Goal: Task Accomplishment & Management: Manage account settings

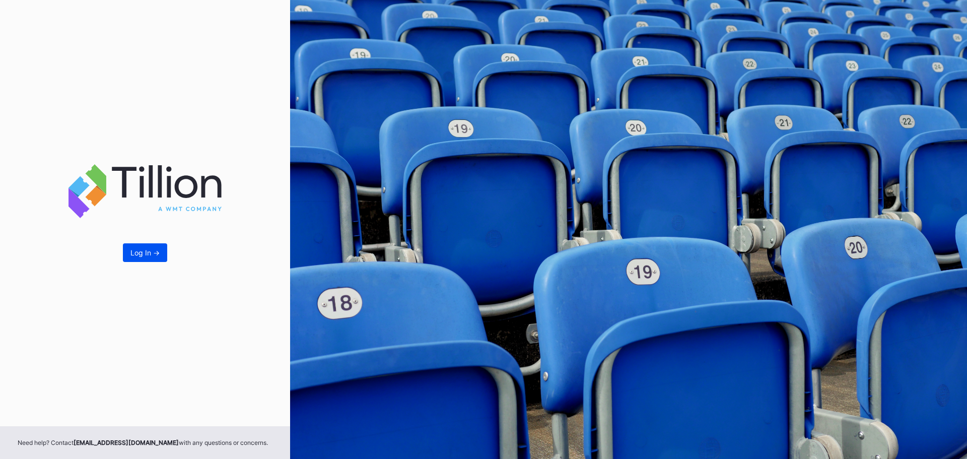
click at [162, 260] on button "Log In ->" at bounding box center [145, 252] width 44 height 19
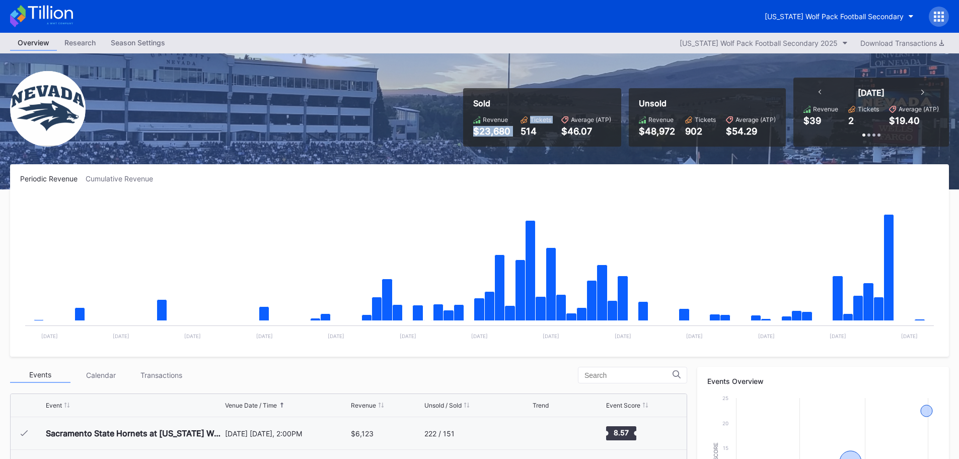
drag, startPoint x: 468, startPoint y: 139, endPoint x: 520, endPoint y: 129, distance: 53.3
click at [520, 129] on div "Sold Revenue $23,680 Tickets 514 Average (ATP) $46.07" at bounding box center [542, 117] width 158 height 58
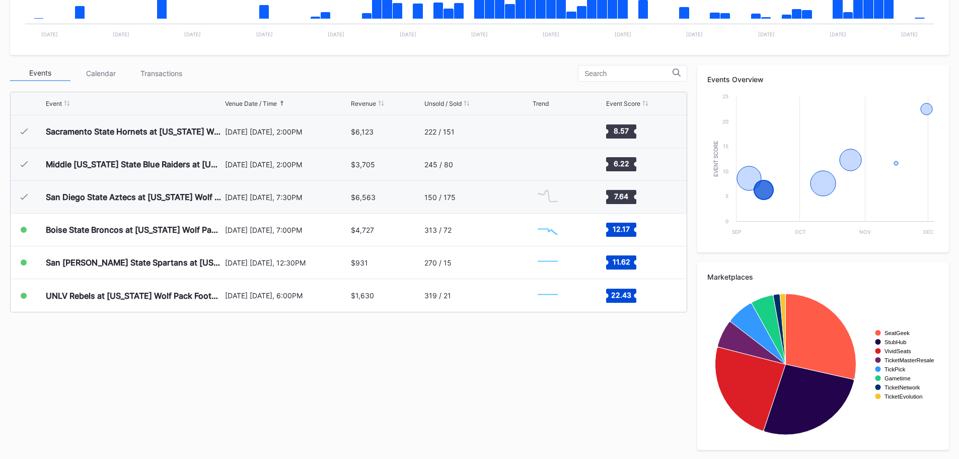
scroll to position [303, 0]
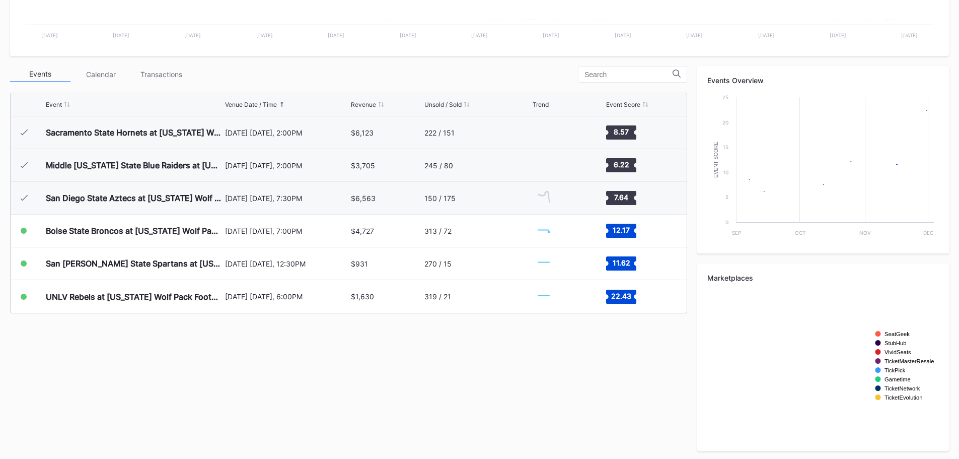
scroll to position [303, 0]
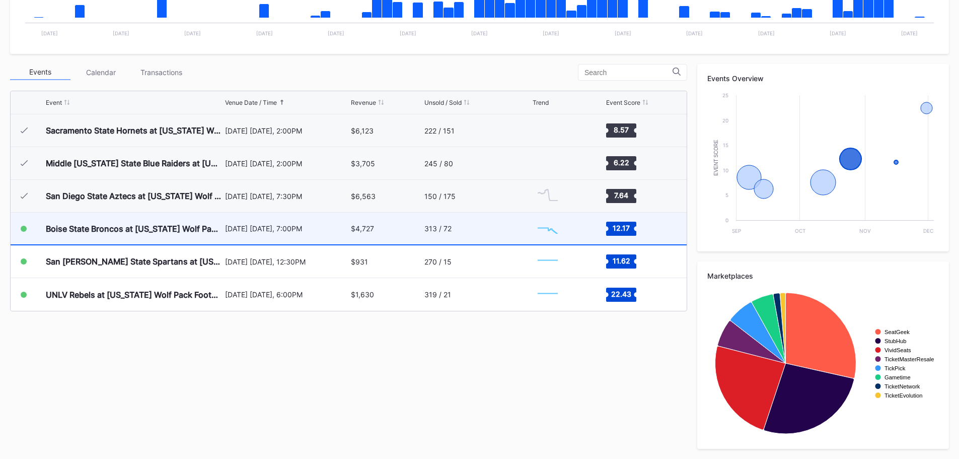
click at [423, 234] on div "Boise State Broncos at [US_STATE] Wolf Pack Football (Rescheduled from 10/25) […" at bounding box center [349, 229] width 676 height 33
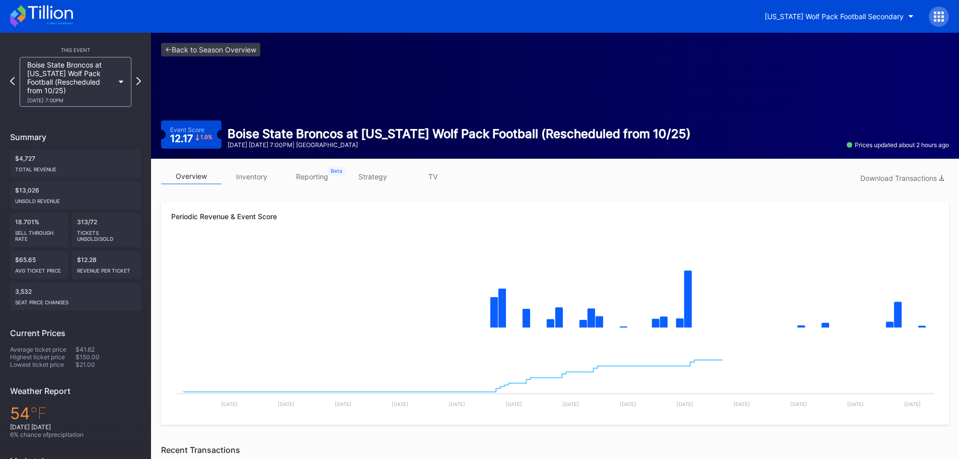
click at [271, 174] on link "inventory" at bounding box center [252, 177] width 60 height 16
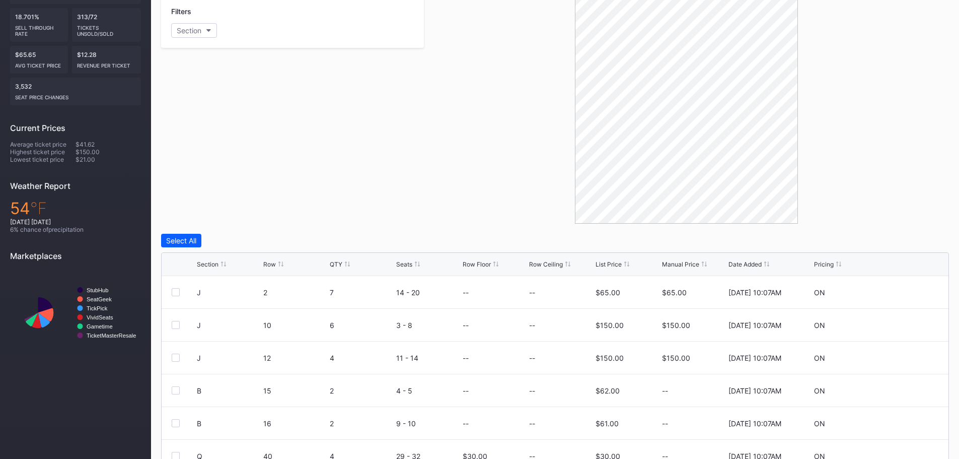
scroll to position [287, 0]
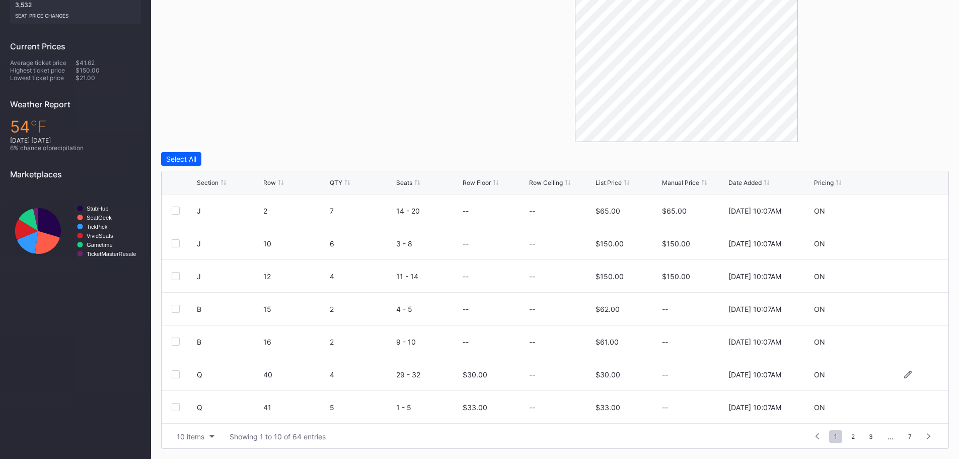
click at [900, 380] on div "Q 40 4 29 - 32 $30.00 -- $30.00 -- 8/20/2025 10:07AM ON" at bounding box center [555, 374] width 787 height 33
click at [906, 373] on div at bounding box center [908, 375] width 60 height 8
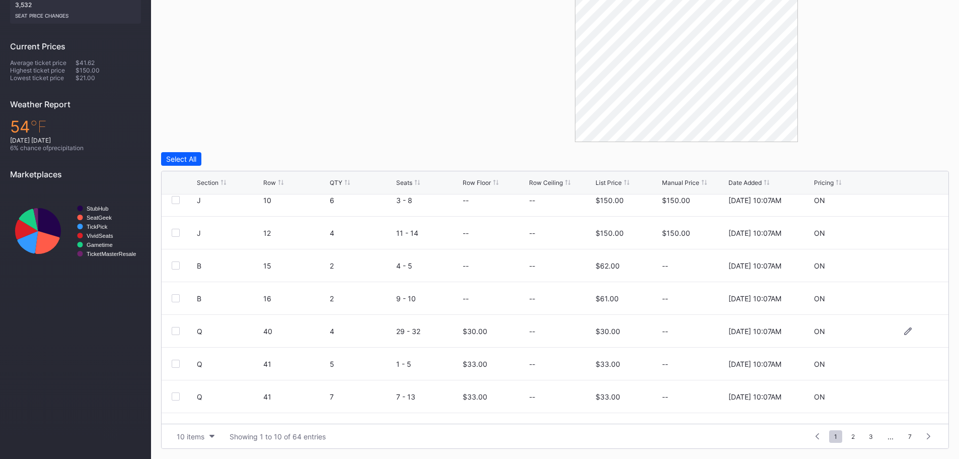
scroll to position [98, 0]
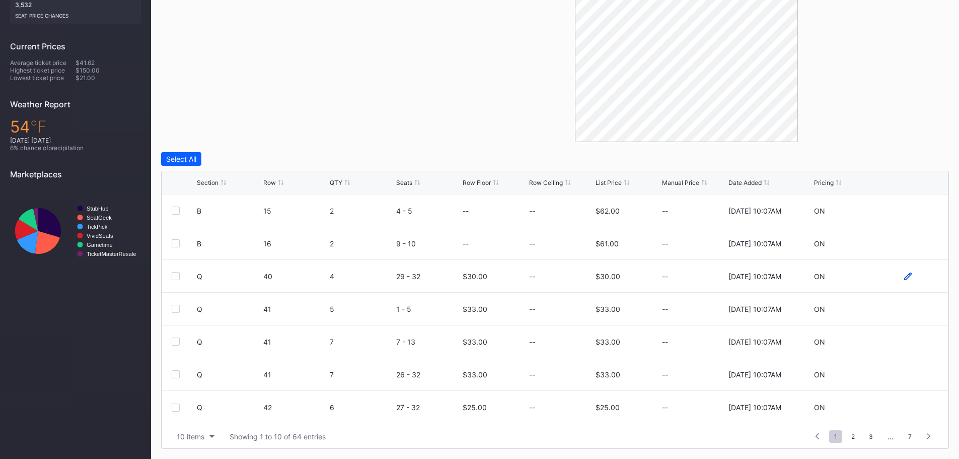
click at [905, 278] on icon at bounding box center [909, 276] width 8 height 8
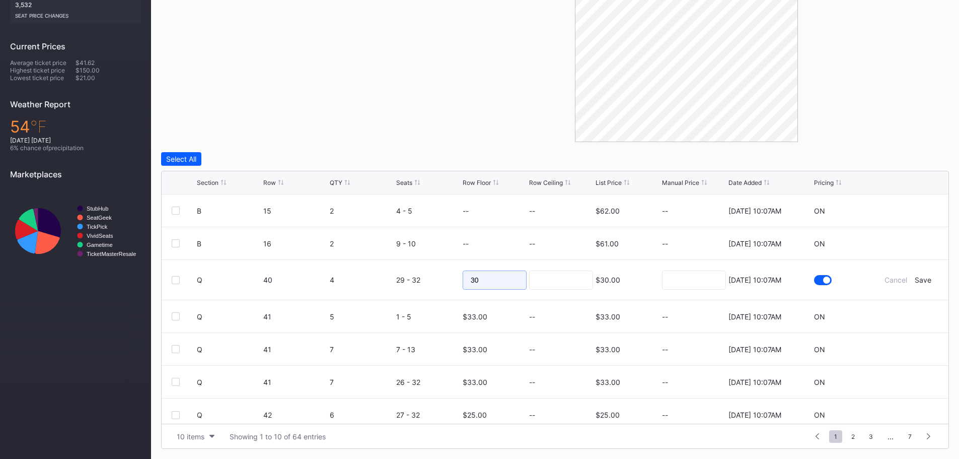
click at [500, 285] on input "30" at bounding box center [495, 279] width 64 height 19
type input "35"
drag, startPoint x: 485, startPoint y: 281, endPoint x: 423, endPoint y: 276, distance: 62.7
click at [432, 277] on form "Q 40 4 29 - 32 35 $30.00 8/20/2025 10:07AM Cancel Save" at bounding box center [568, 280] width 742 height 40
type input "20"
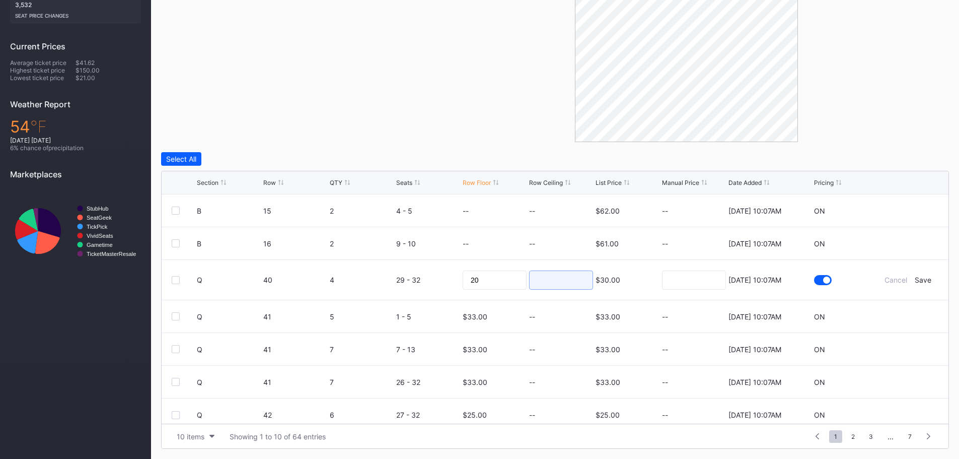
click at [566, 281] on input at bounding box center [561, 279] width 64 height 19
click at [923, 280] on div "Save" at bounding box center [923, 280] width 17 height 9
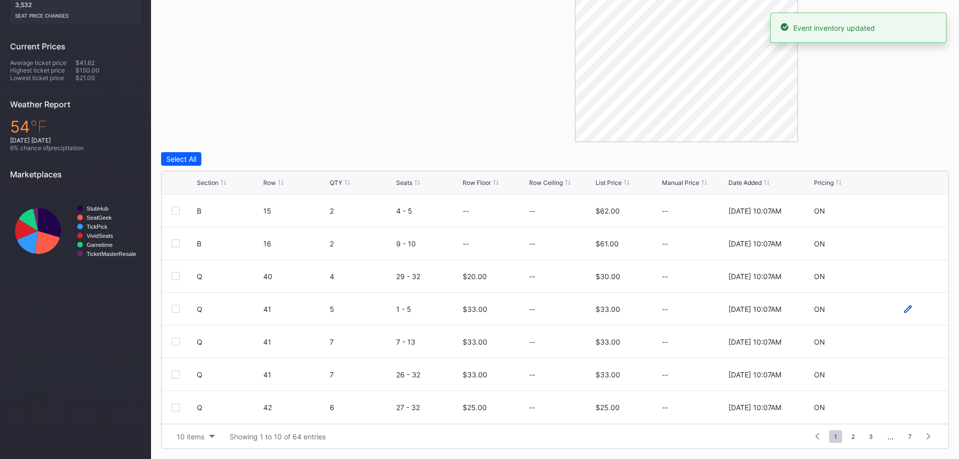
click at [905, 311] on icon at bounding box center [909, 309] width 8 height 8
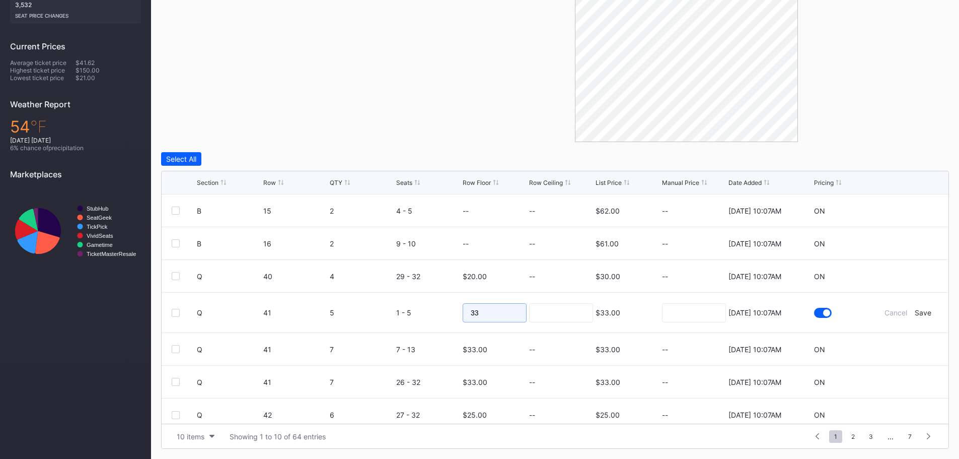
drag, startPoint x: 490, startPoint y: 312, endPoint x: 452, endPoint y: 310, distance: 38.3
click at [452, 310] on form "Q 41 5 1 - 5 33 $33.00 8/20/2025 10:07AM Cancel Save" at bounding box center [568, 313] width 742 height 40
type input "25"
click at [559, 315] on input at bounding box center [561, 312] width 64 height 19
click at [918, 313] on div "Save" at bounding box center [923, 312] width 17 height 9
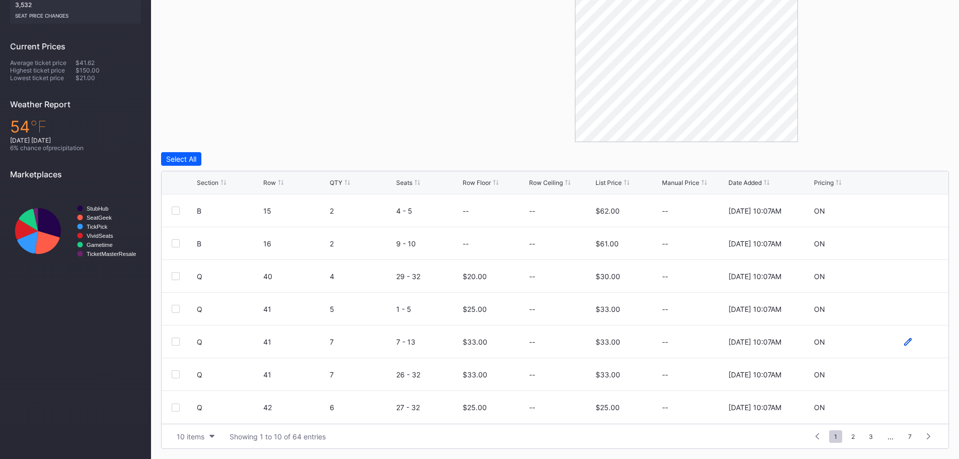
click at [905, 341] on icon at bounding box center [909, 342] width 8 height 8
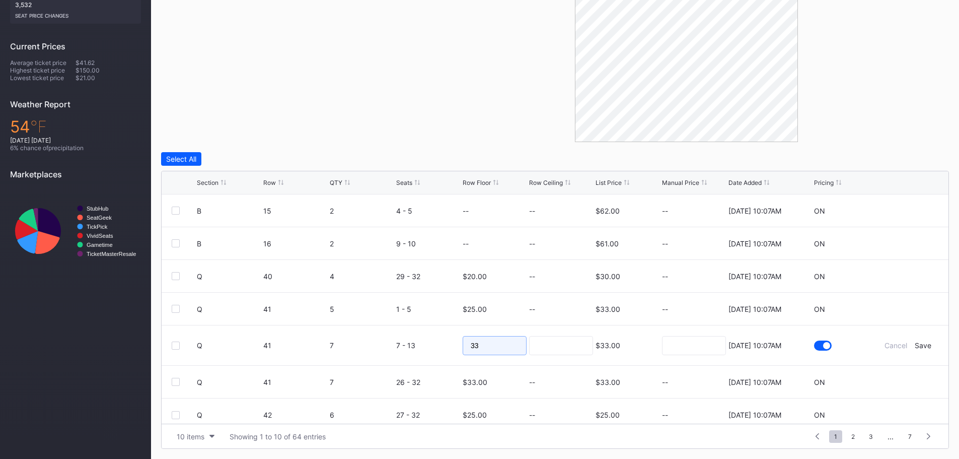
click at [511, 352] on input "33" at bounding box center [495, 345] width 64 height 19
type input "30"
click at [543, 347] on input at bounding box center [561, 345] width 64 height 19
click at [922, 346] on div "Save" at bounding box center [923, 345] width 17 height 9
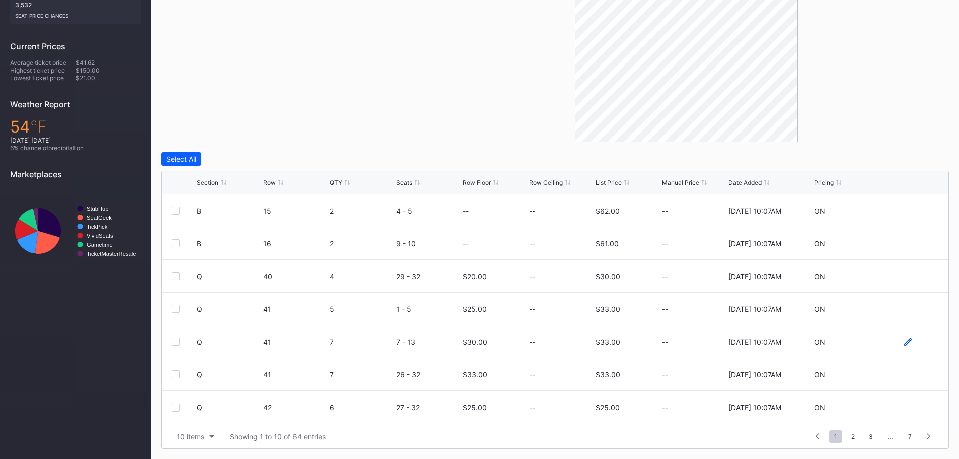
click at [905, 342] on icon at bounding box center [909, 342] width 8 height 8
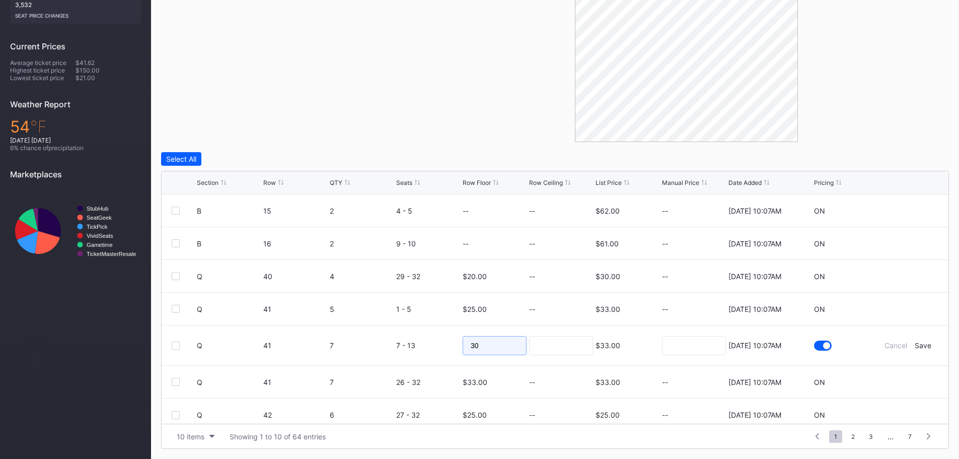
drag, startPoint x: 484, startPoint y: 351, endPoint x: 412, endPoint y: 354, distance: 72.1
click at [423, 354] on form "Q 41 7 7 - 13 30 $33.00 8/20/2025 10:07AM Cancel Save" at bounding box center [568, 345] width 742 height 40
type input "16"
click at [546, 340] on input at bounding box center [561, 345] width 64 height 19
click at [917, 345] on div "Save" at bounding box center [923, 345] width 17 height 9
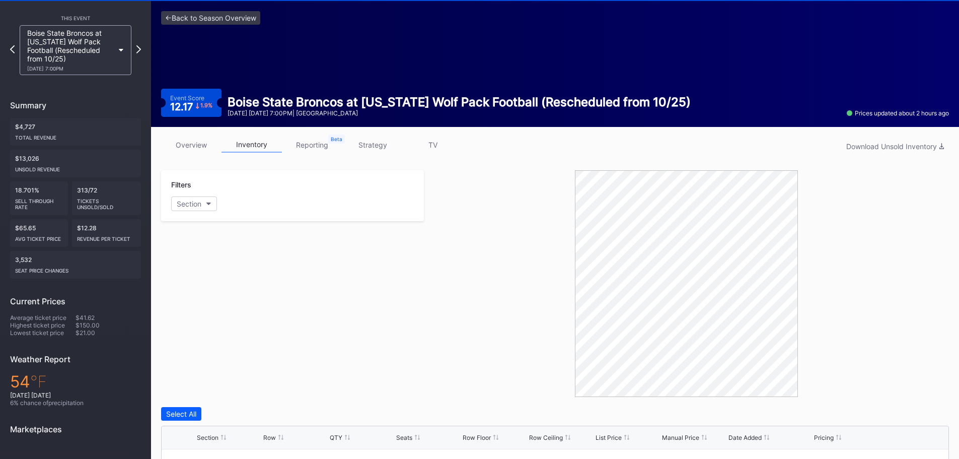
scroll to position [0, 0]
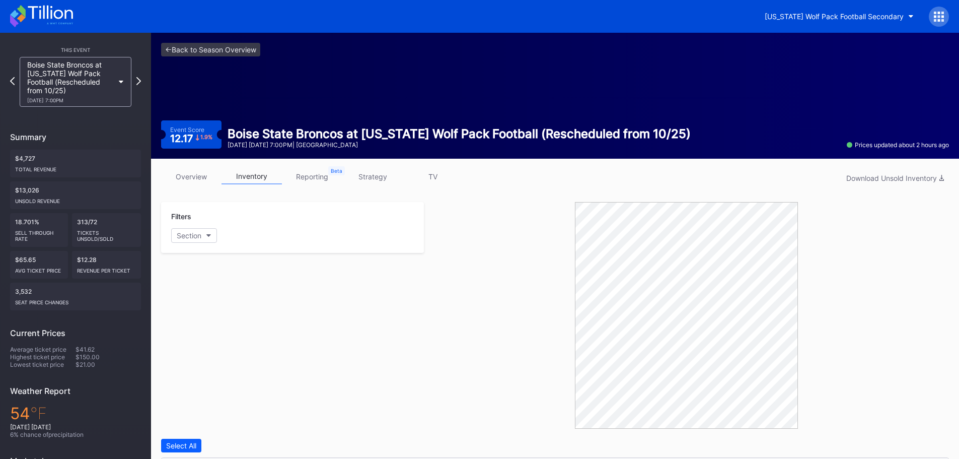
click at [205, 172] on link "overview" at bounding box center [191, 177] width 60 height 16
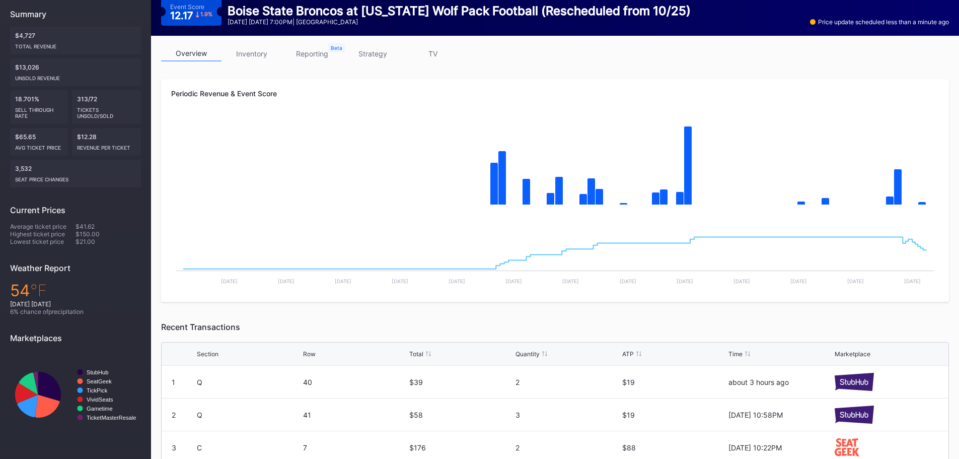
scroll to position [42, 0]
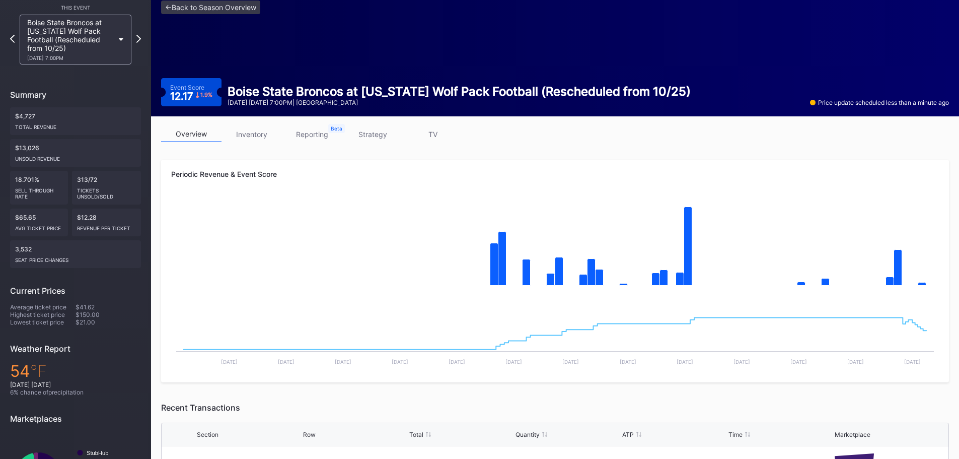
click at [248, 132] on link "inventory" at bounding box center [252, 134] width 60 height 16
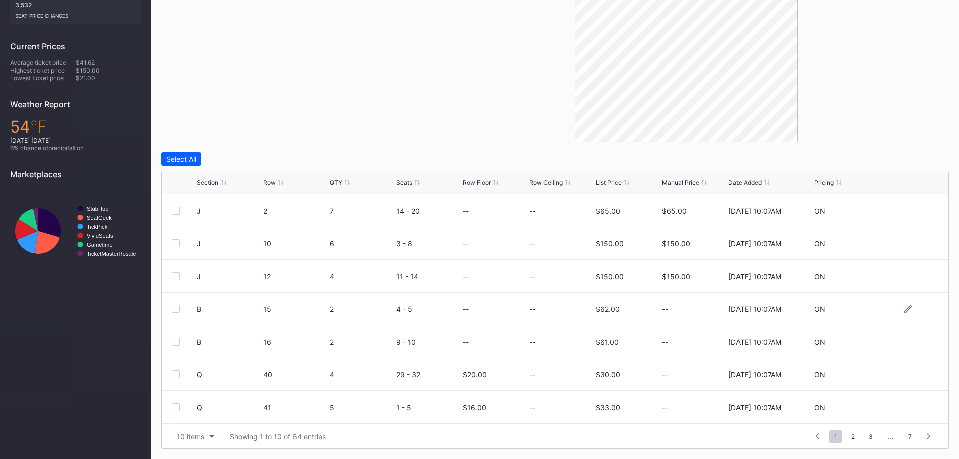
scroll to position [98, 0]
click at [905, 407] on icon at bounding box center [909, 407] width 8 height 8
click at [496, 415] on input "25" at bounding box center [495, 410] width 64 height 19
type input "23"
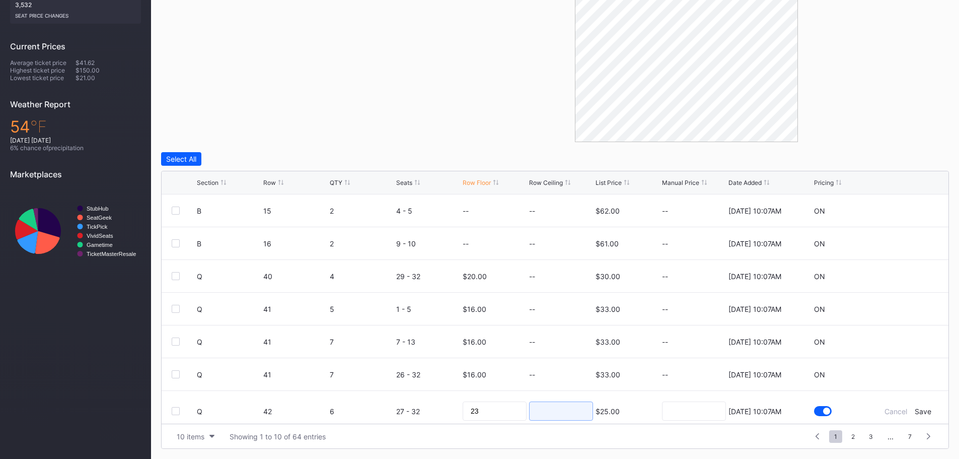
click at [578, 409] on input at bounding box center [561, 410] width 64 height 19
click at [915, 411] on div "Save" at bounding box center [923, 411] width 17 height 9
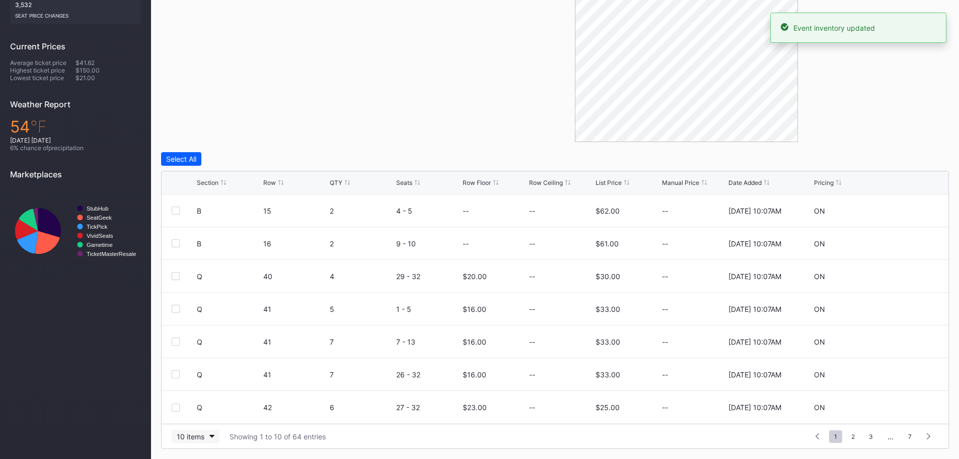
click at [212, 439] on button "10 items" at bounding box center [196, 437] width 48 height 14
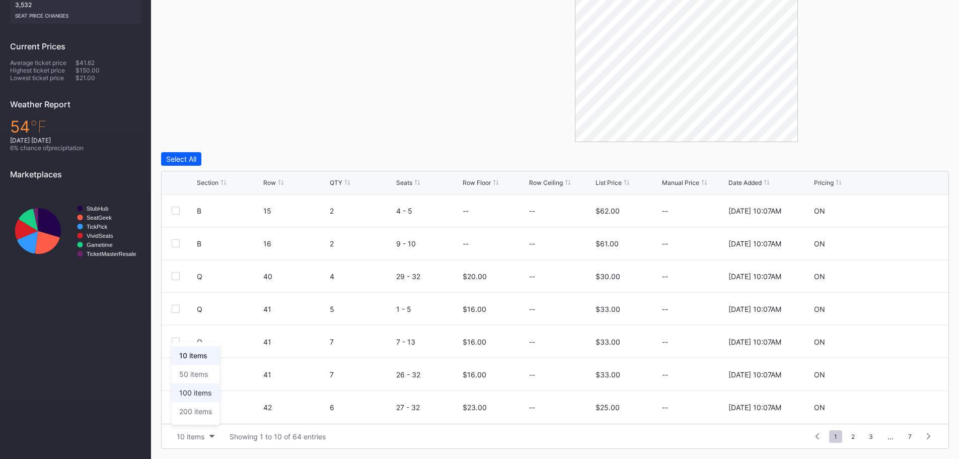
click at [199, 397] on div "100 items" at bounding box center [196, 392] width 48 height 19
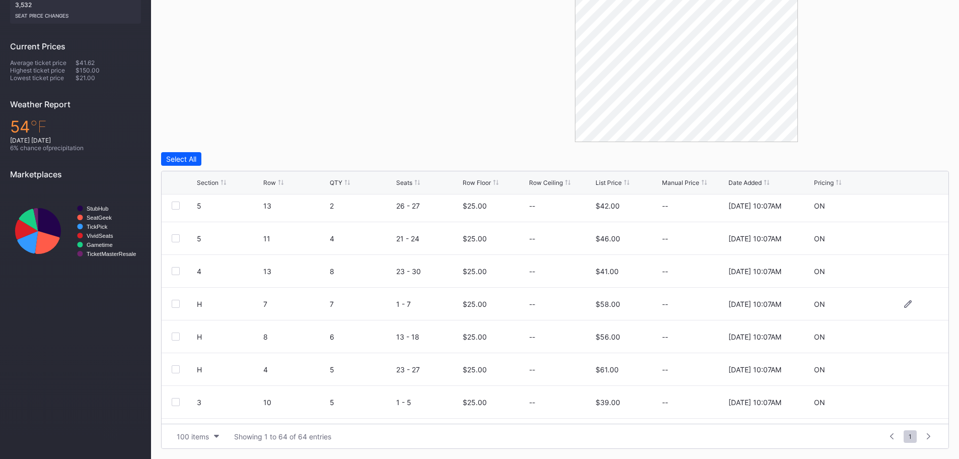
click at [896, 306] on div at bounding box center [908, 304] width 60 height 8
click at [905, 308] on div at bounding box center [909, 304] width 8 height 8
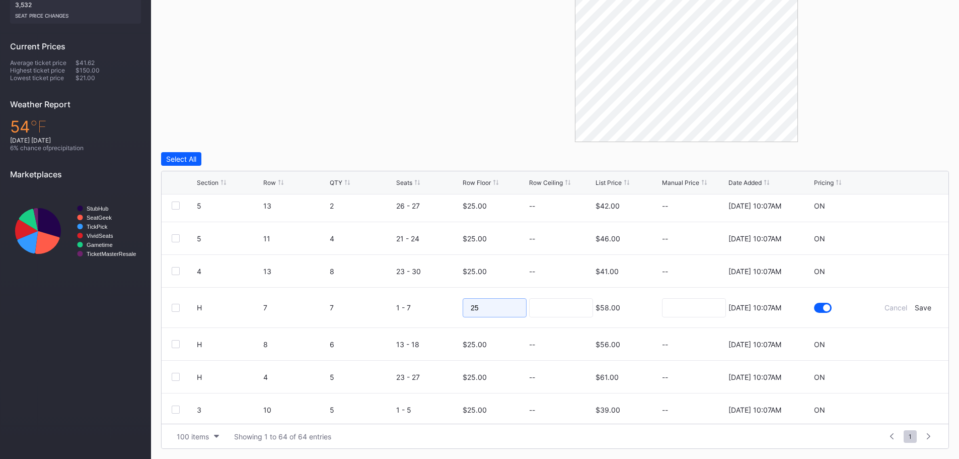
click at [515, 312] on input "25" at bounding box center [495, 307] width 64 height 19
type input "24"
click at [554, 307] on input at bounding box center [561, 307] width 64 height 19
click at [921, 308] on div "Save" at bounding box center [923, 307] width 17 height 9
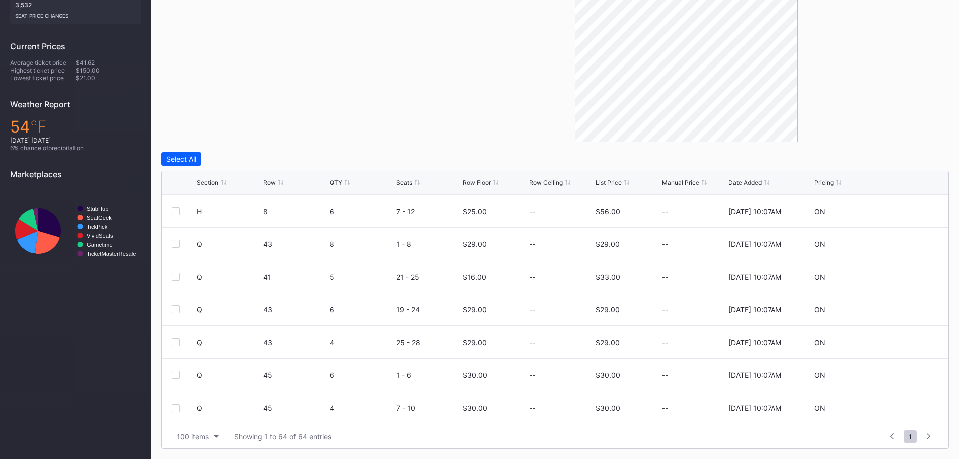
scroll to position [1866, 0]
click at [905, 409] on icon at bounding box center [909, 407] width 8 height 8
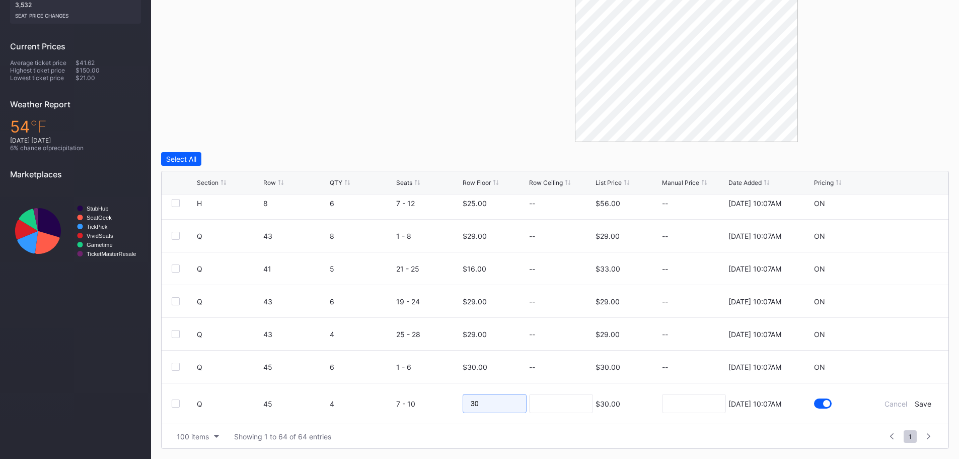
drag, startPoint x: 500, startPoint y: 414, endPoint x: 358, endPoint y: 415, distance: 142.0
click at [407, 415] on form "Q 45 4 7 - 10 30 $30.00 8/20/2025 10:07AM Cancel Save" at bounding box center [568, 403] width 742 height 40
type input "19"
click at [569, 401] on input at bounding box center [561, 403] width 64 height 19
click at [917, 407] on div "Save" at bounding box center [923, 403] width 17 height 9
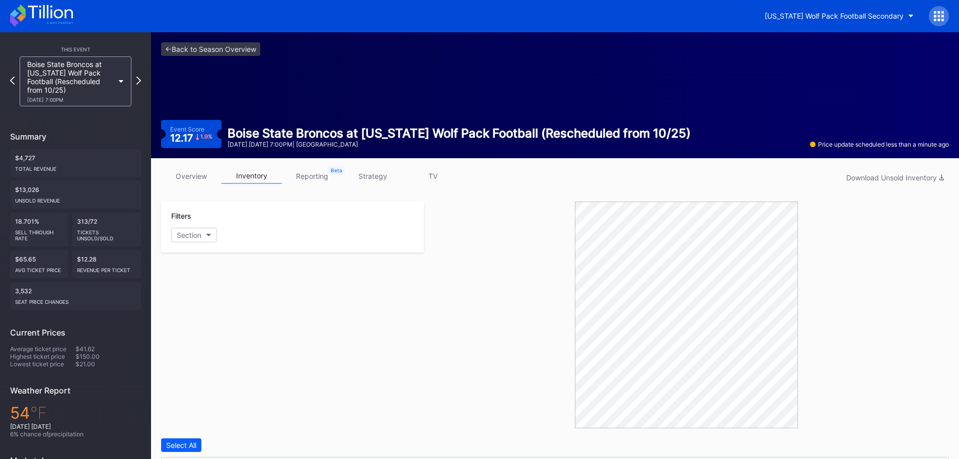
scroll to position [0, 0]
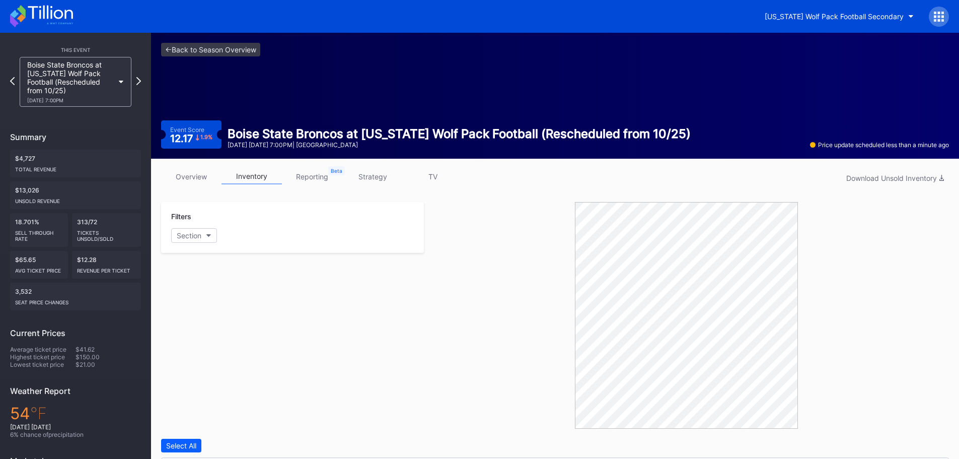
click at [36, 16] on icon at bounding box center [41, 16] width 63 height 22
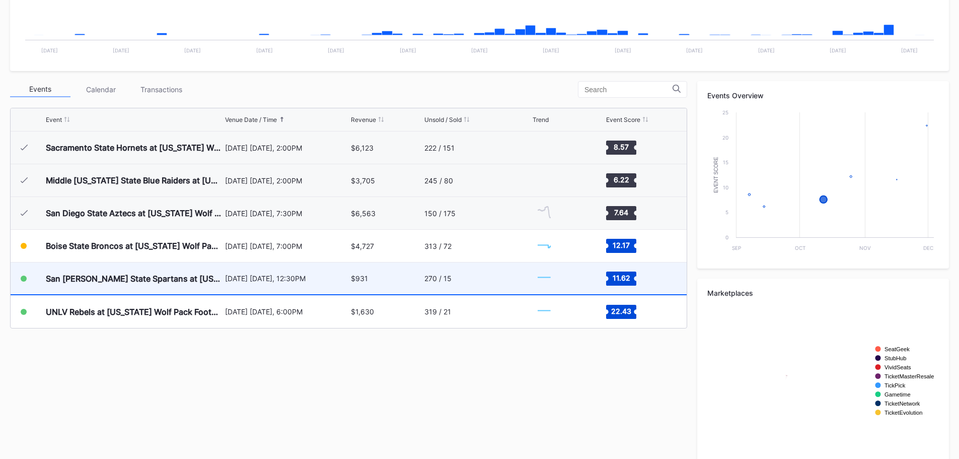
scroll to position [303, 0]
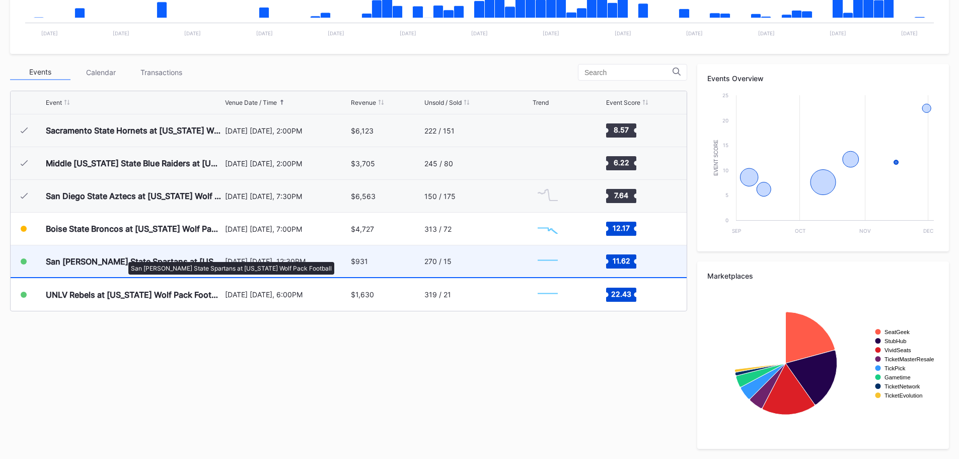
click at [123, 257] on div "San [PERSON_NAME] State Spartans at [US_STATE] Wolf Pack Football" at bounding box center [134, 261] width 177 height 10
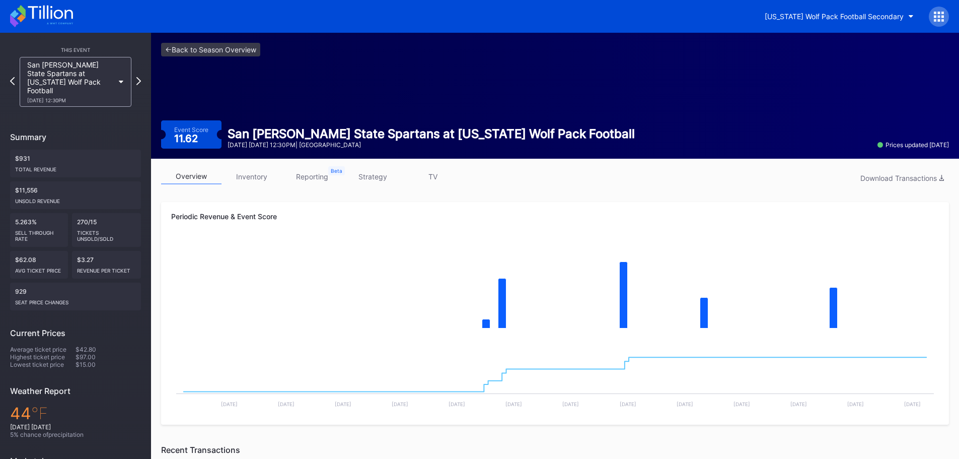
click at [266, 179] on link "inventory" at bounding box center [252, 177] width 60 height 16
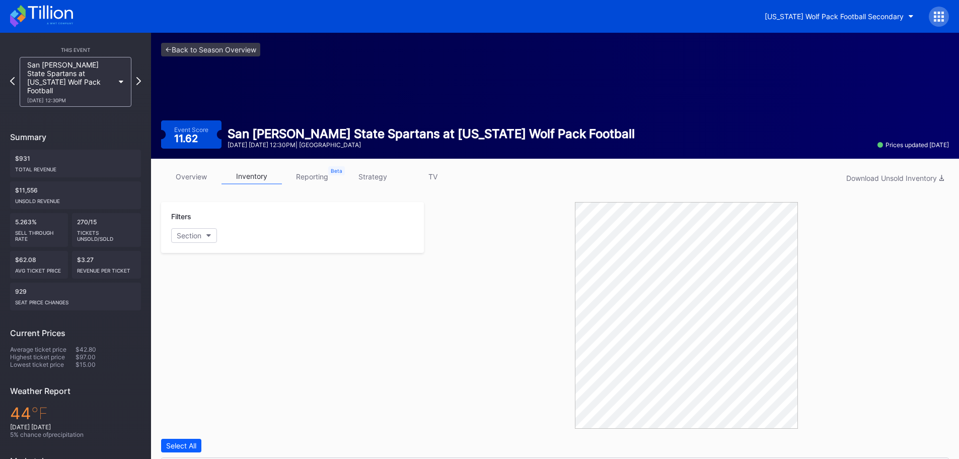
scroll to position [287, 0]
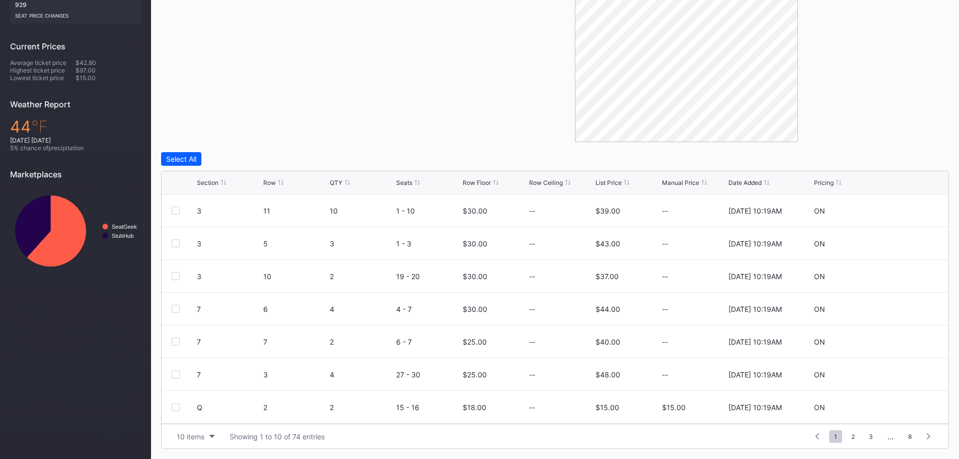
click at [212, 184] on div "Section" at bounding box center [208, 183] width 22 height 8
click at [897, 242] on div at bounding box center [908, 244] width 60 height 8
click at [905, 240] on icon at bounding box center [909, 244] width 8 height 8
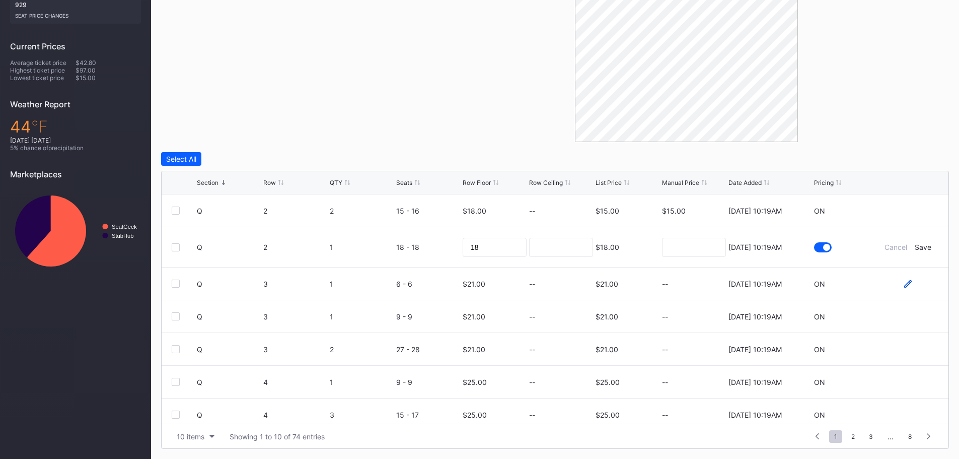
click at [905, 281] on icon at bounding box center [909, 284] width 8 height 8
click at [514, 277] on input "21" at bounding box center [495, 279] width 64 height 19
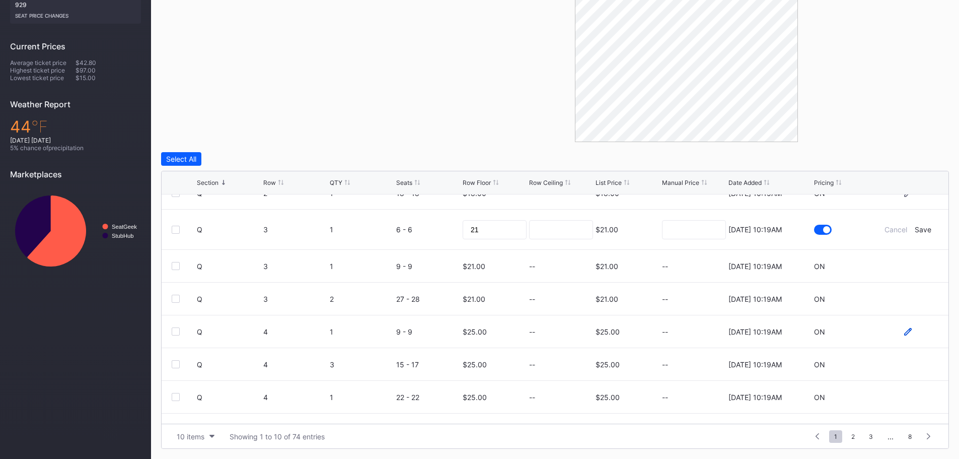
click at [905, 331] on icon at bounding box center [909, 332] width 8 height 8
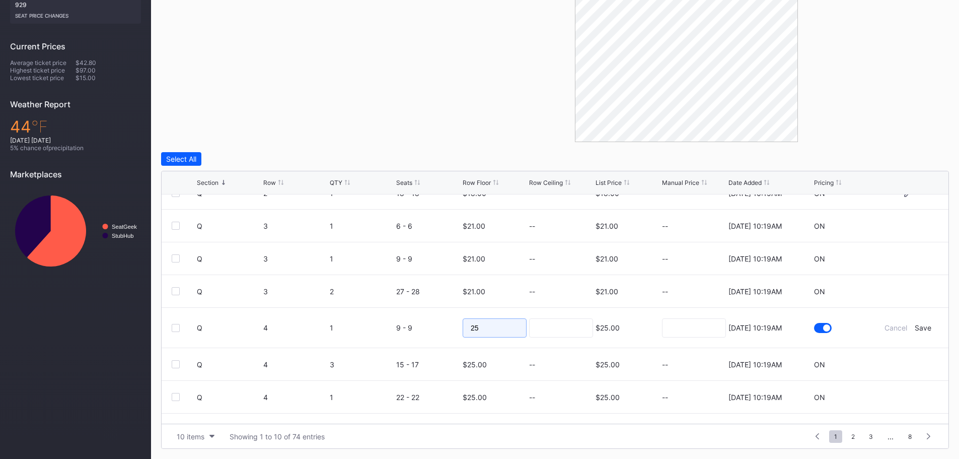
drag, startPoint x: 494, startPoint y: 322, endPoint x: 460, endPoint y: 322, distance: 34.3
click at [463, 322] on input "25" at bounding box center [495, 327] width 64 height 19
type input "19"
click at [917, 324] on div "Save" at bounding box center [923, 327] width 17 height 9
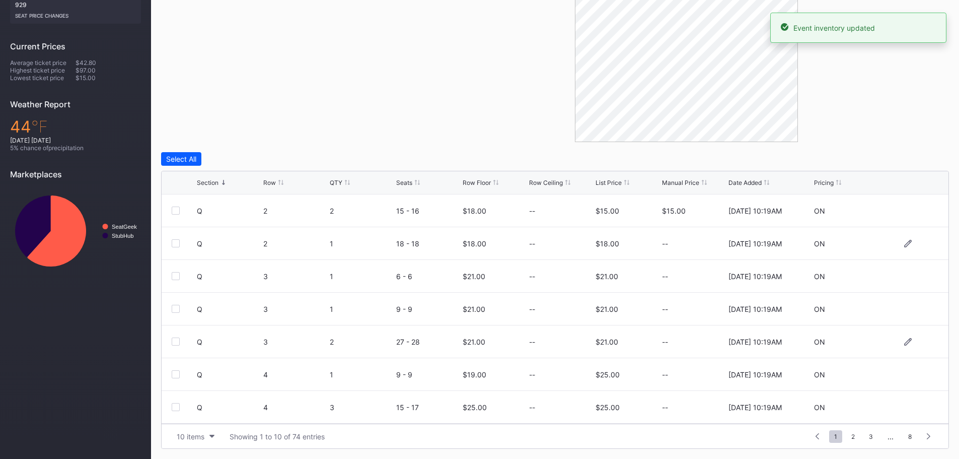
scroll to position [98, 0]
click at [905, 341] on icon at bounding box center [909, 341] width 8 height 8
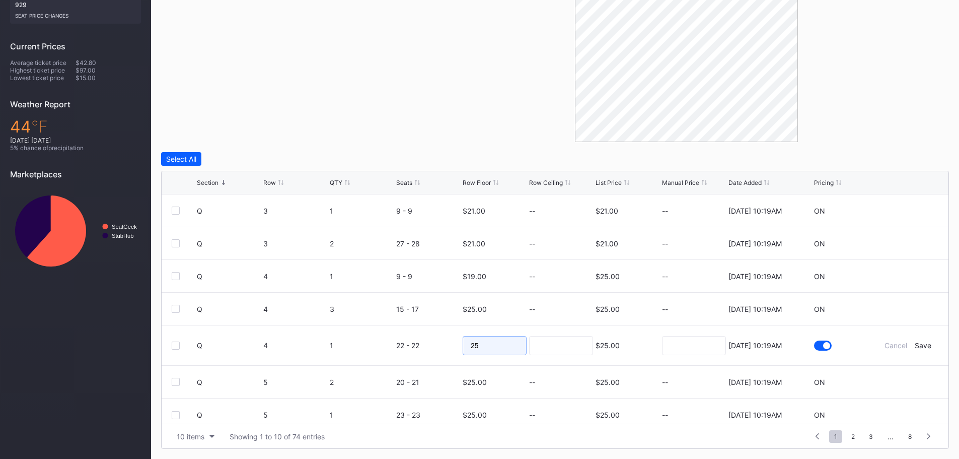
click at [500, 341] on input "25" at bounding box center [495, 345] width 64 height 19
type input "2"
type input "19"
click at [546, 350] on input at bounding box center [561, 345] width 64 height 19
click at [915, 343] on div "Save" at bounding box center [923, 345] width 17 height 9
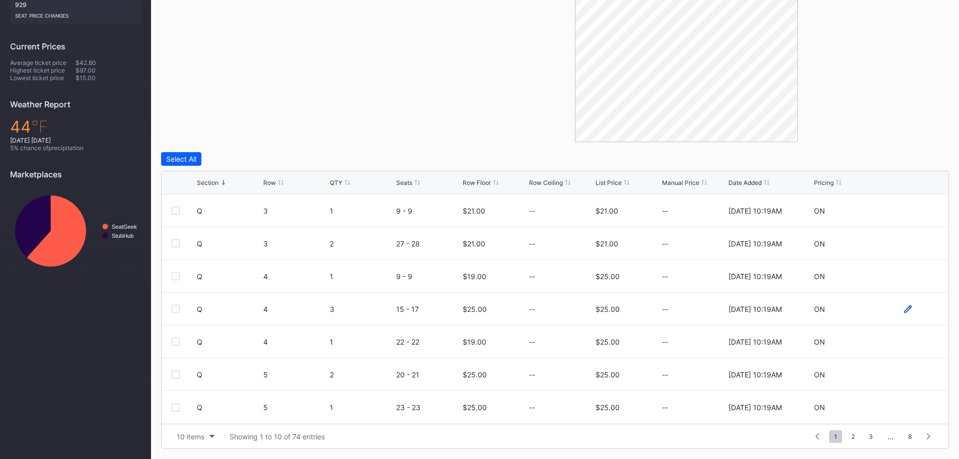
click at [905, 308] on icon at bounding box center [909, 309] width 8 height 8
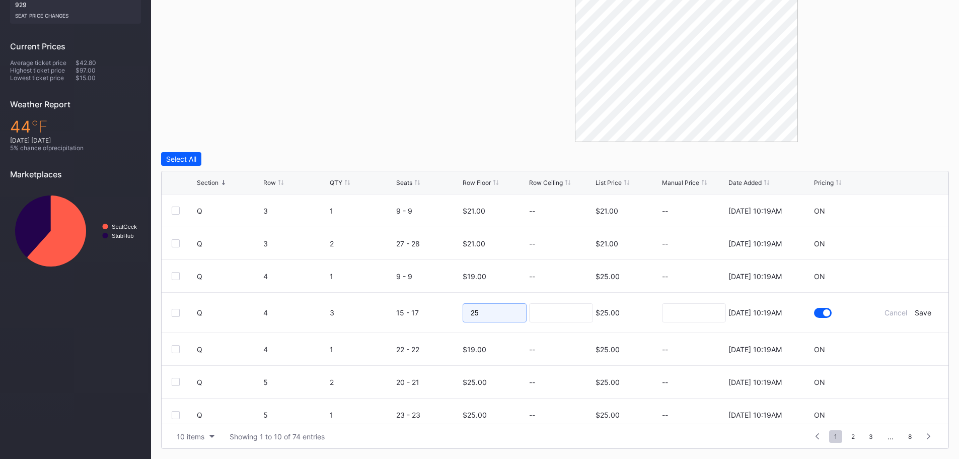
click at [503, 304] on input "25" at bounding box center [495, 312] width 64 height 19
type input "2"
type input "18"
click at [576, 312] on input at bounding box center [561, 312] width 64 height 19
click at [920, 315] on div "Save" at bounding box center [923, 312] width 17 height 9
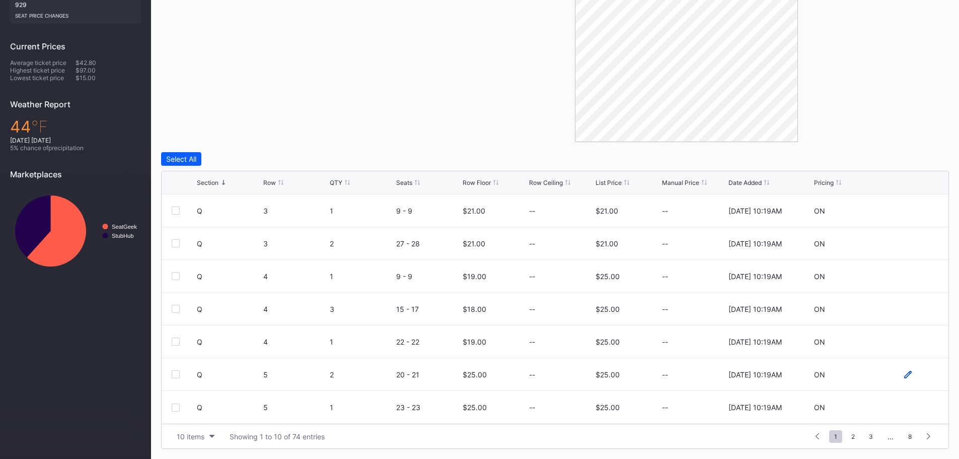
click at [905, 376] on icon at bounding box center [909, 375] width 8 height 8
click at [495, 367] on div "25" at bounding box center [495, 378] width 64 height 40
click at [502, 382] on input "25" at bounding box center [495, 378] width 64 height 19
type input "2"
type input "15"
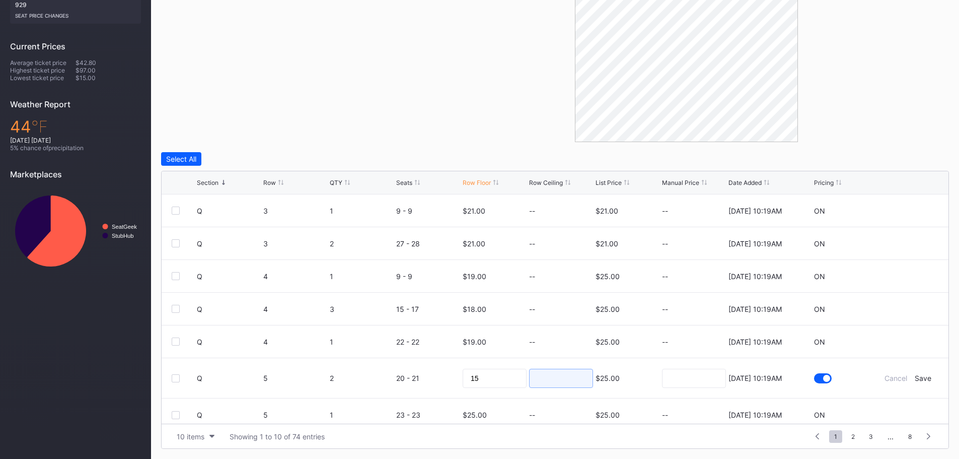
click at [552, 382] on input at bounding box center [561, 378] width 64 height 19
click at [917, 373] on form "Q 5 2 20 - 21 15 $25.00 8/20/2025 10:19AM Cancel Save" at bounding box center [568, 378] width 742 height 40
click at [918, 378] on div "Save" at bounding box center [923, 378] width 17 height 9
click at [905, 409] on icon at bounding box center [909, 407] width 8 height 8
click at [504, 408] on input "25" at bounding box center [495, 410] width 64 height 19
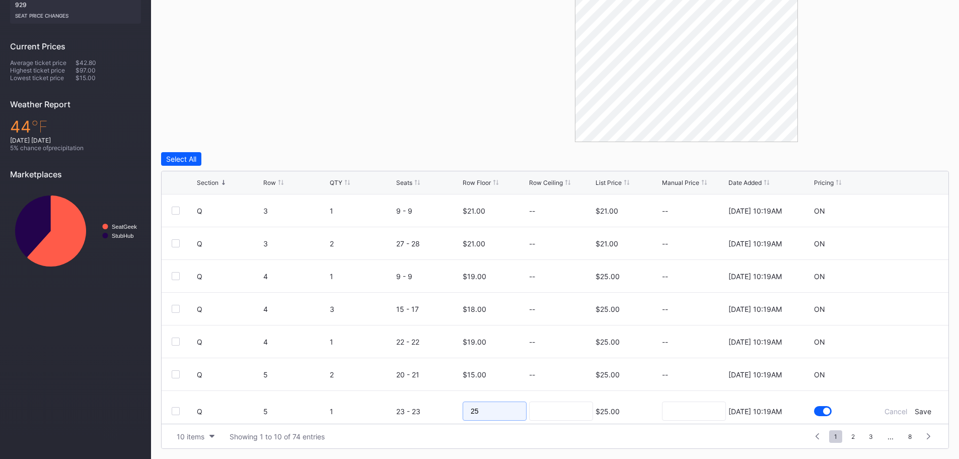
type input "2"
type input "15"
click at [574, 413] on input at bounding box center [561, 410] width 64 height 19
click at [919, 410] on div "Save" at bounding box center [923, 411] width 17 height 9
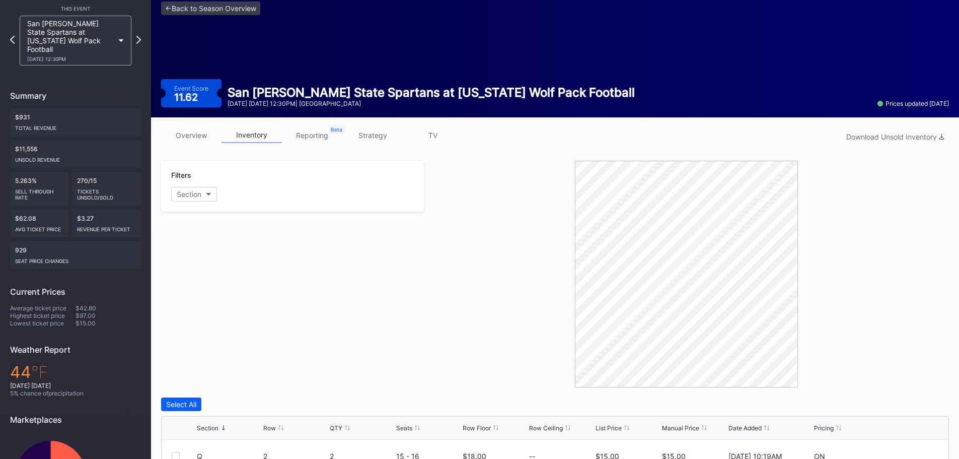
scroll to position [0, 0]
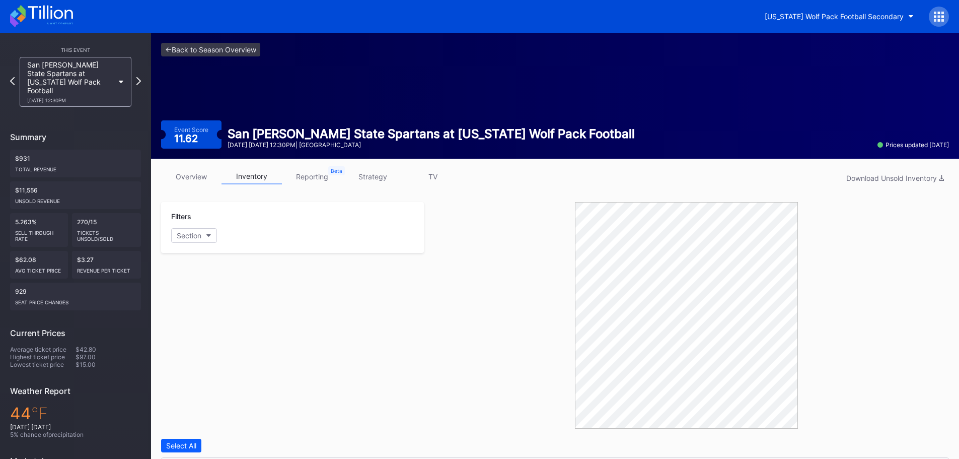
click at [47, 10] on icon at bounding box center [50, 13] width 45 height 14
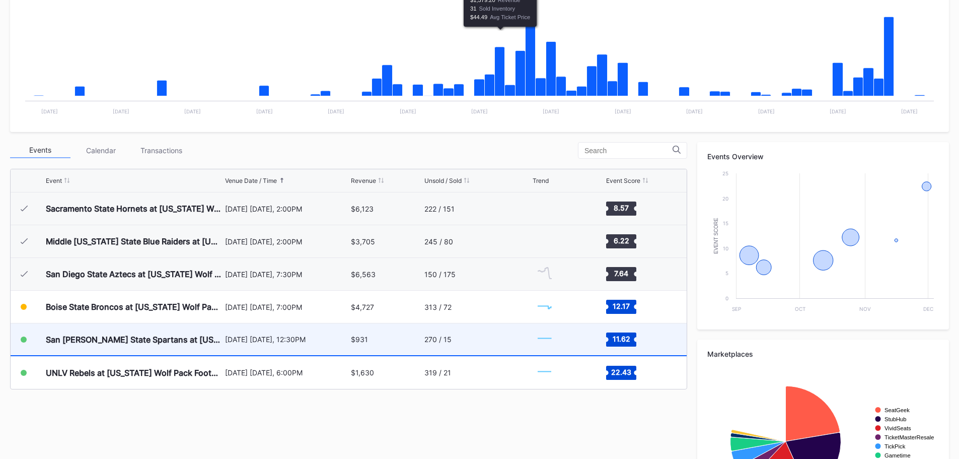
scroll to position [303, 0]
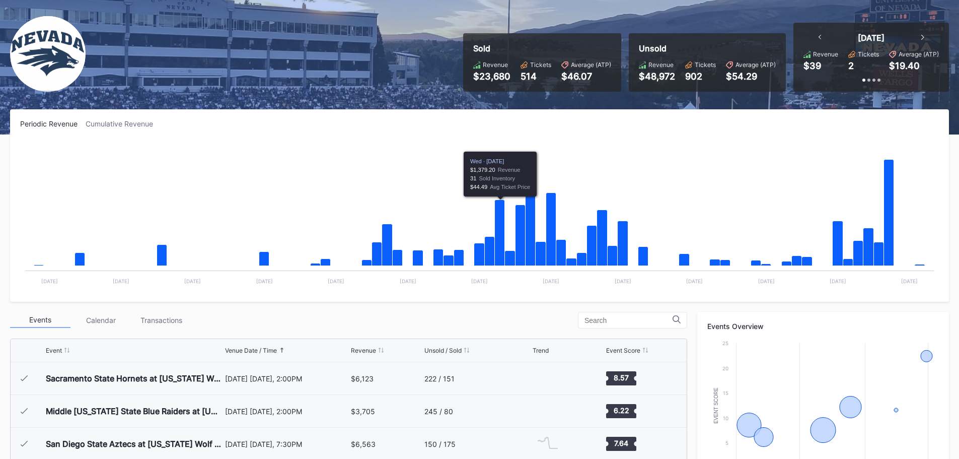
scroll to position [303, 0]
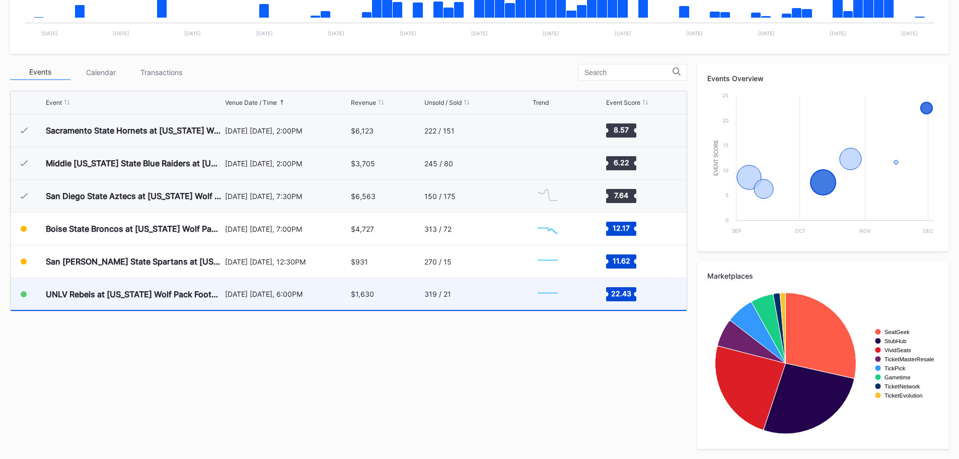
click at [357, 294] on div "$1,630" at bounding box center [362, 294] width 23 height 9
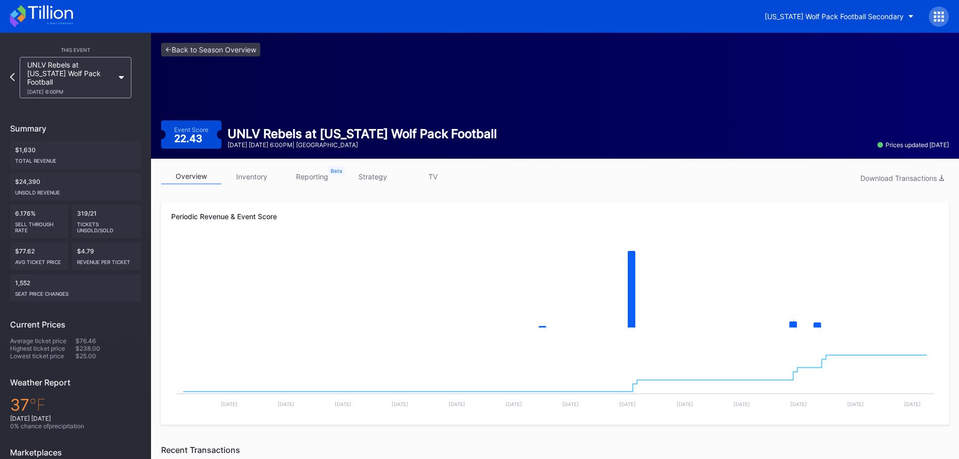
click at [261, 173] on link "inventory" at bounding box center [252, 177] width 60 height 16
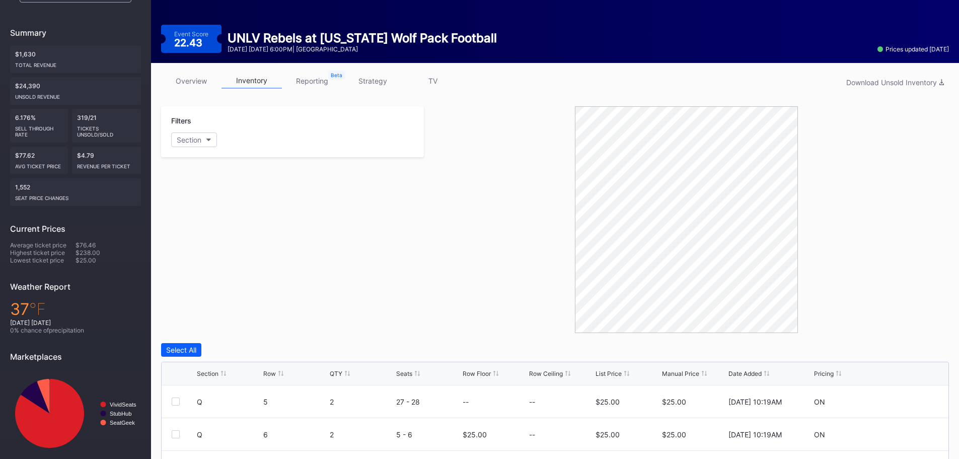
scroll to position [262, 0]
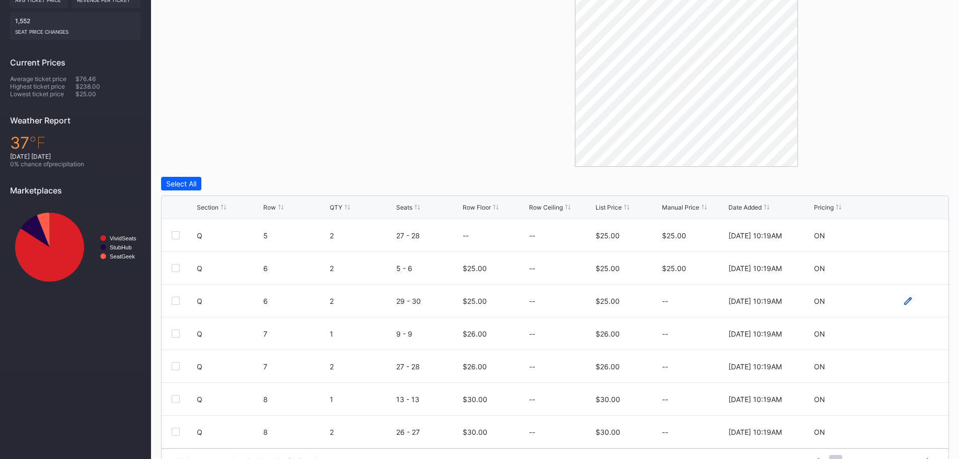
click at [905, 298] on icon at bounding box center [909, 301] width 8 height 8
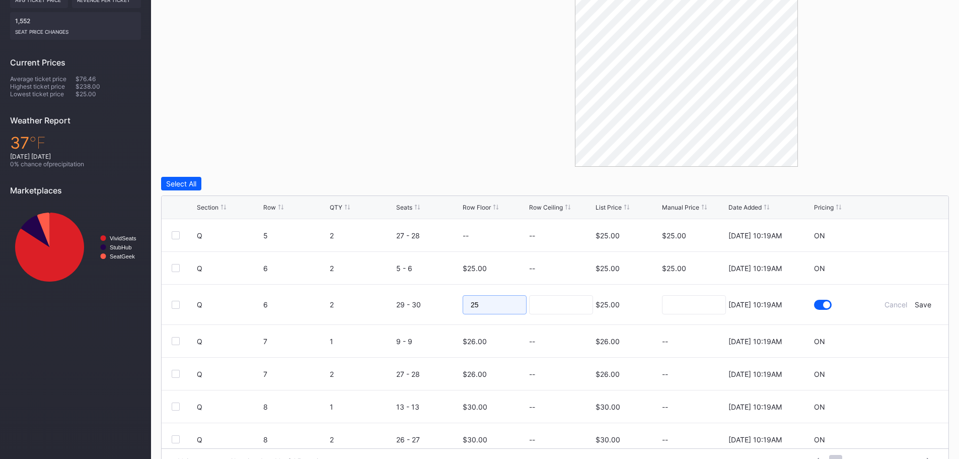
click at [519, 301] on input "25" at bounding box center [495, 304] width 64 height 19
type input "20"
click at [567, 308] on input at bounding box center [561, 304] width 64 height 19
click at [915, 305] on div "Save" at bounding box center [923, 304] width 17 height 9
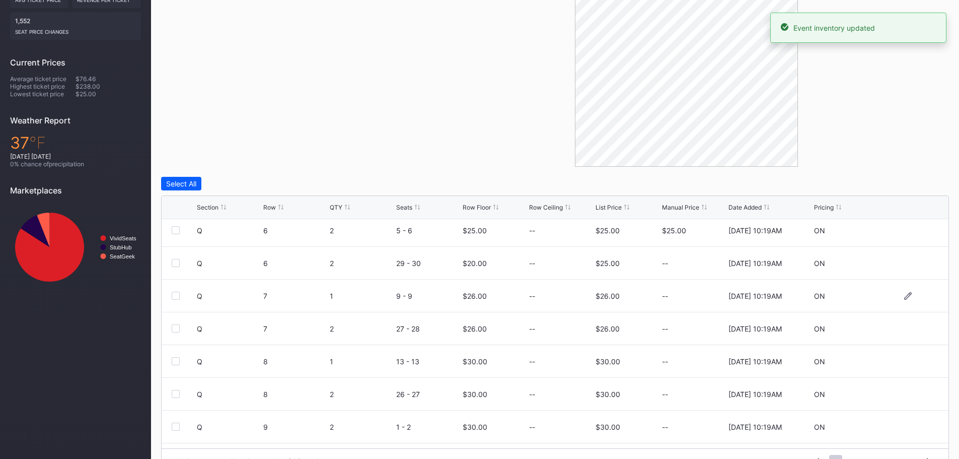
scroll to position [98, 0]
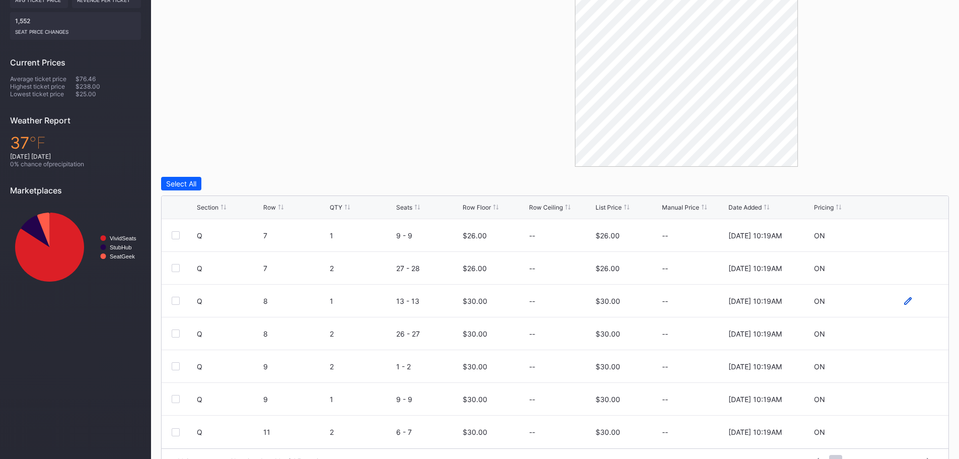
click at [905, 302] on icon at bounding box center [909, 301] width 8 height 8
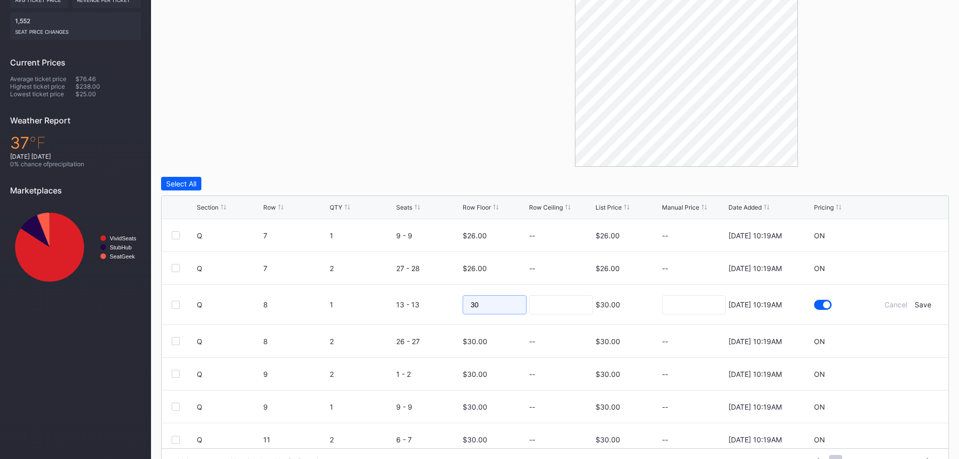
click at [509, 305] on input "30" at bounding box center [495, 304] width 64 height 19
type input "3"
type input "20"
click at [556, 304] on input at bounding box center [561, 304] width 64 height 19
click at [921, 304] on div "Save" at bounding box center [923, 304] width 17 height 9
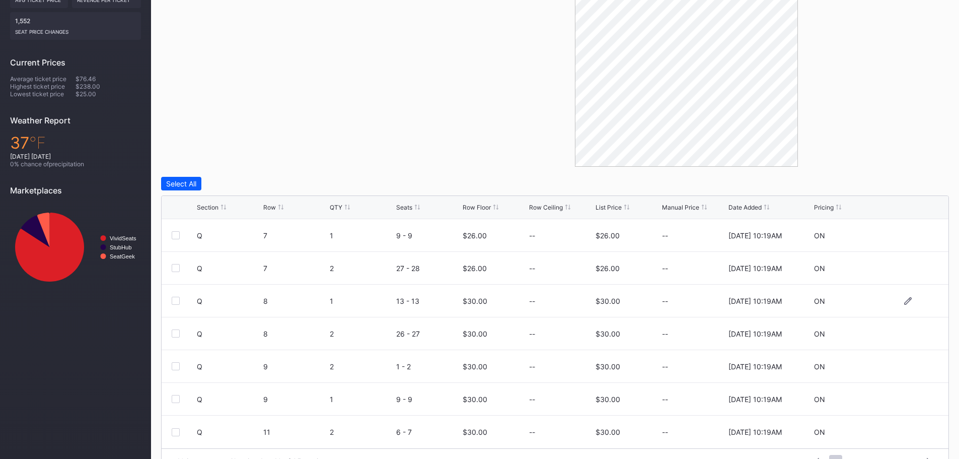
scroll to position [0, 0]
click at [905, 333] on icon at bounding box center [909, 334] width 8 height 8
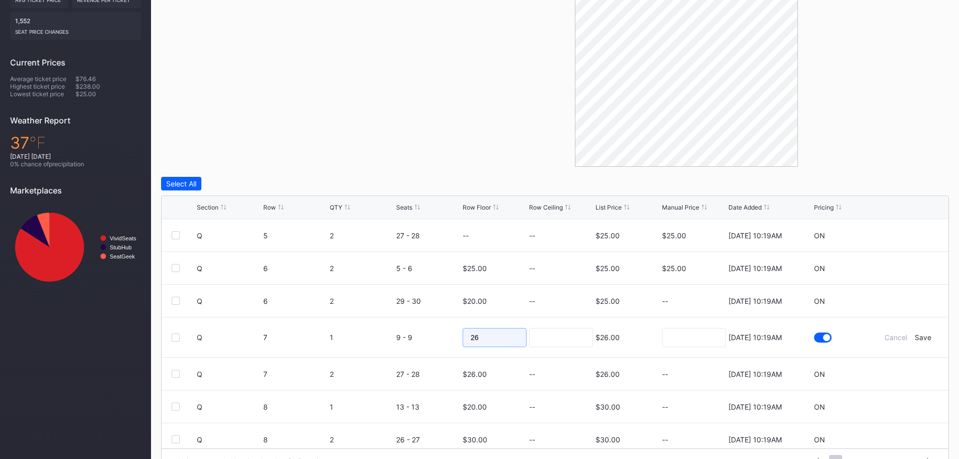
click at [507, 335] on input "26" at bounding box center [495, 337] width 64 height 19
type input "23"
click at [917, 338] on div "Save" at bounding box center [923, 337] width 17 height 9
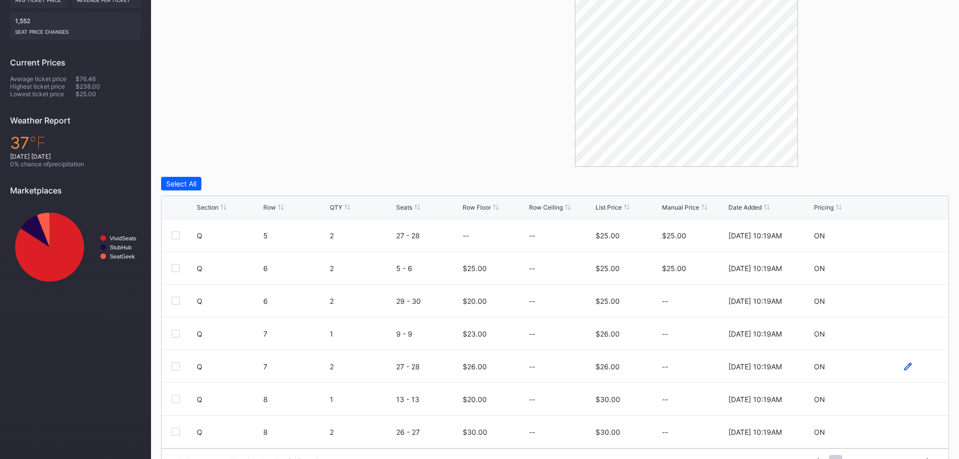
click at [905, 365] on icon at bounding box center [909, 367] width 8 height 8
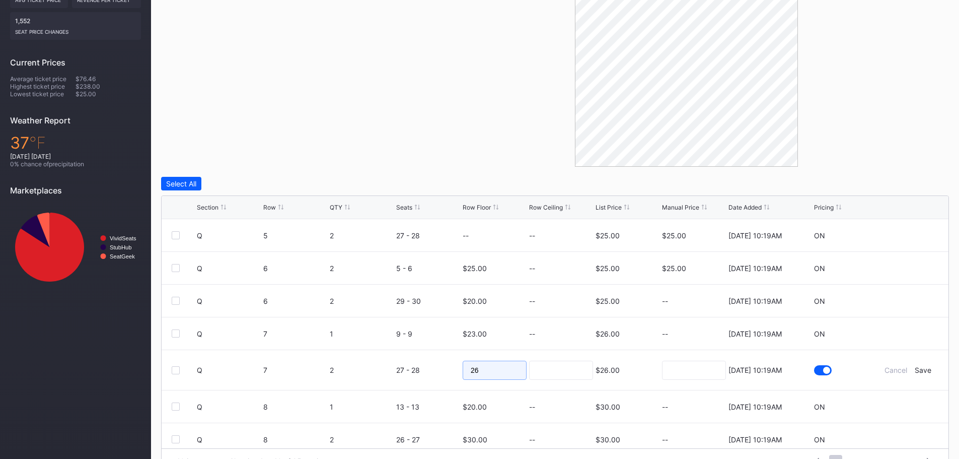
click at [517, 373] on input "26" at bounding box center [495, 370] width 64 height 19
type input "23"
click at [919, 371] on div "Save" at bounding box center [923, 370] width 17 height 9
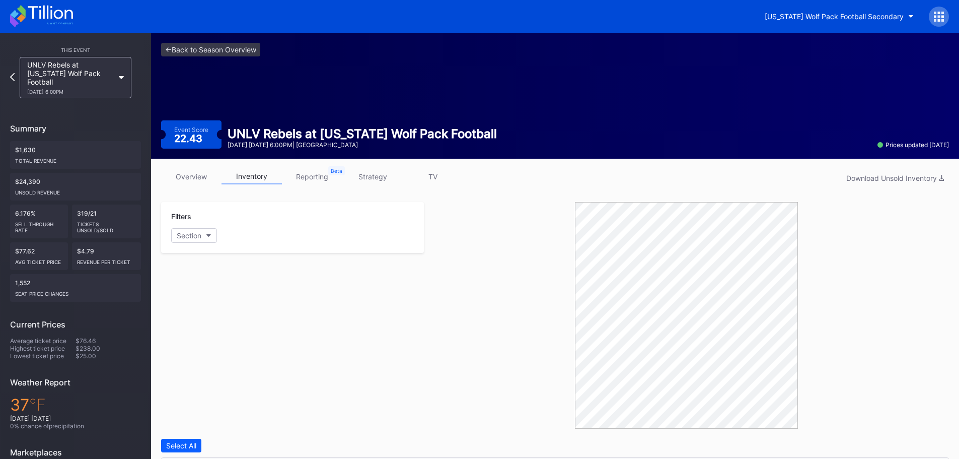
click at [57, 18] on icon at bounding box center [50, 13] width 45 height 14
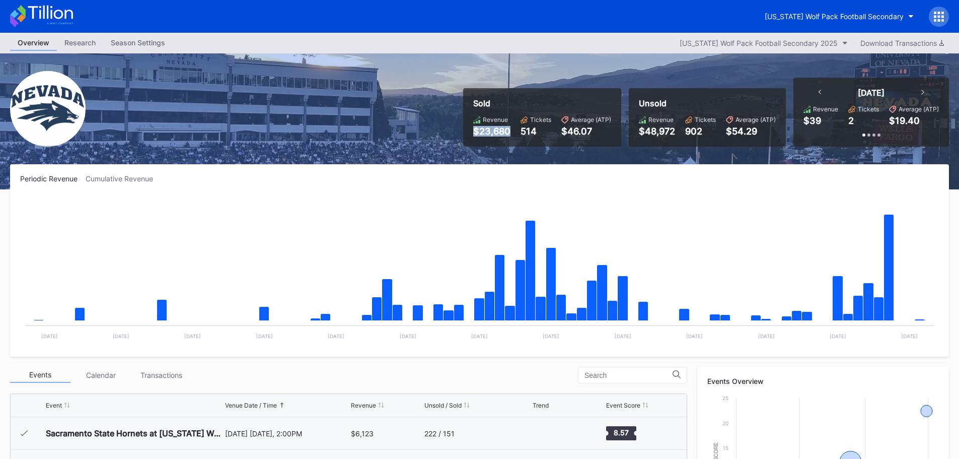
drag, startPoint x: 475, startPoint y: 133, endPoint x: 510, endPoint y: 130, distance: 34.9
click at [510, 130] on div "$23,680" at bounding box center [491, 131] width 37 height 11
